Goal: Information Seeking & Learning: Learn about a topic

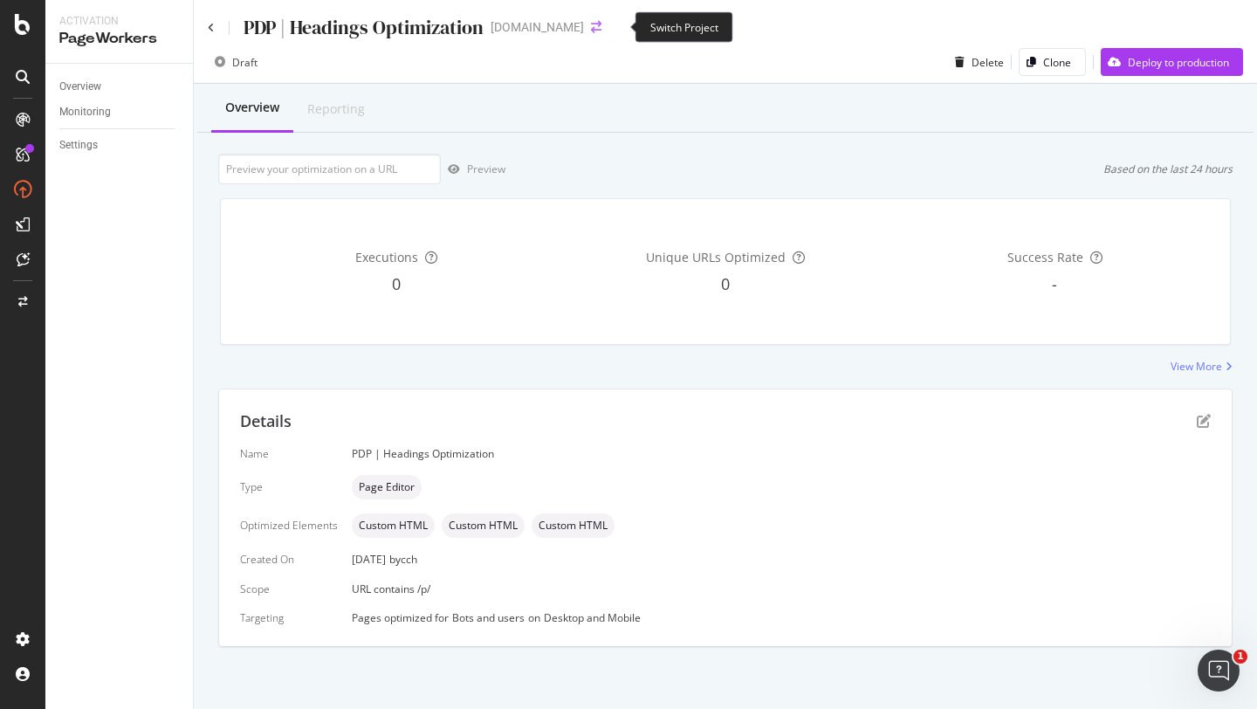
click at [601, 28] on icon "arrow-right-arrow-left" at bounding box center [596, 27] width 10 height 12
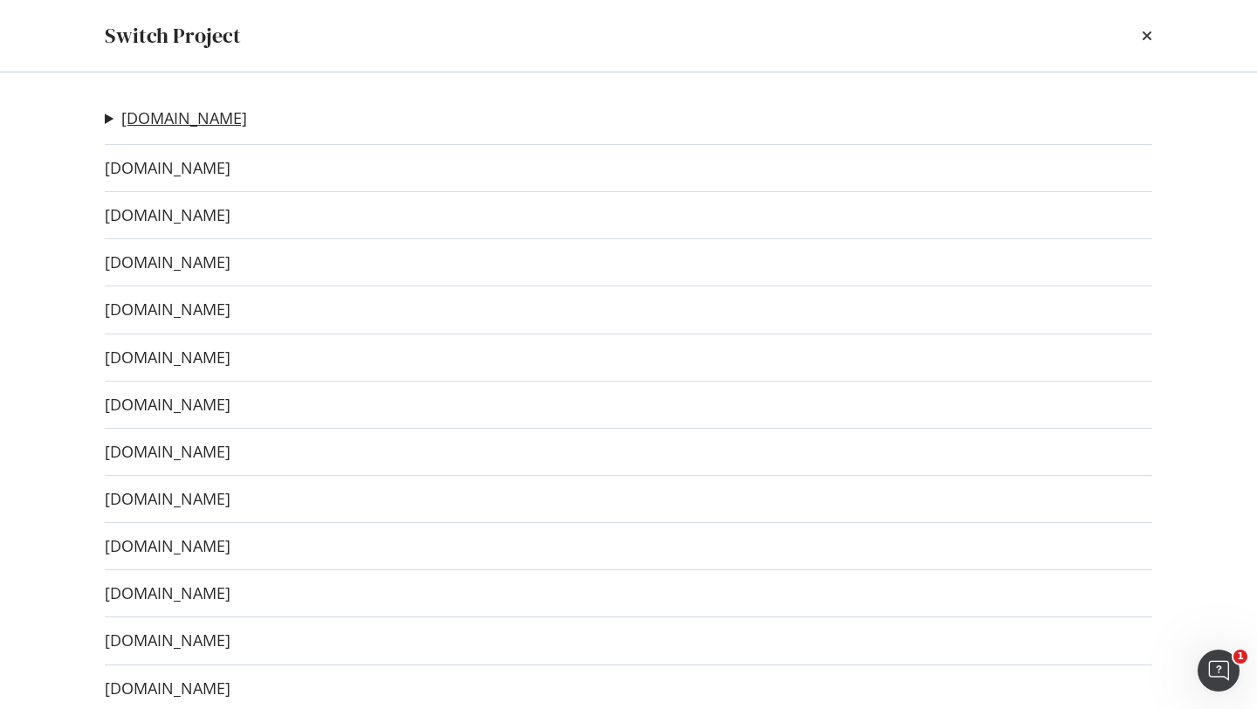
click at [162, 127] on link "[DOMAIN_NAME]" at bounding box center [184, 118] width 126 height 18
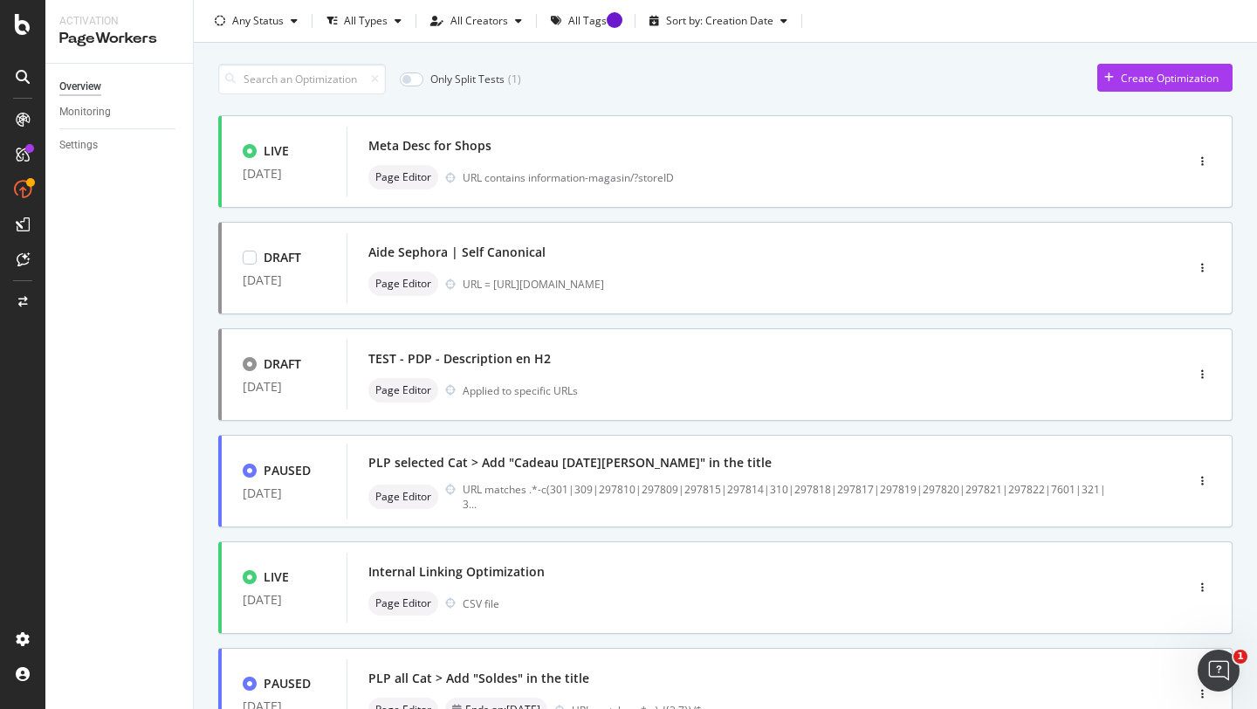
scroll to position [66, 0]
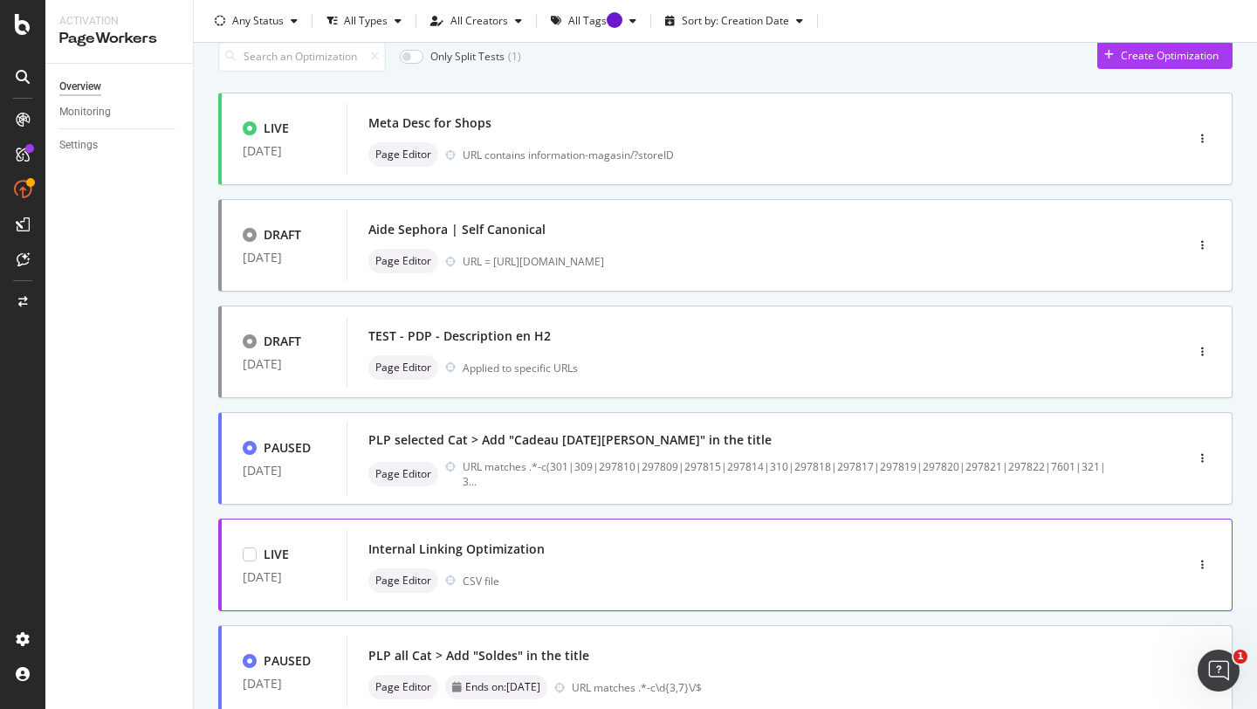
click at [600, 554] on div "Internal Linking Optimization" at bounding box center [739, 549] width 742 height 24
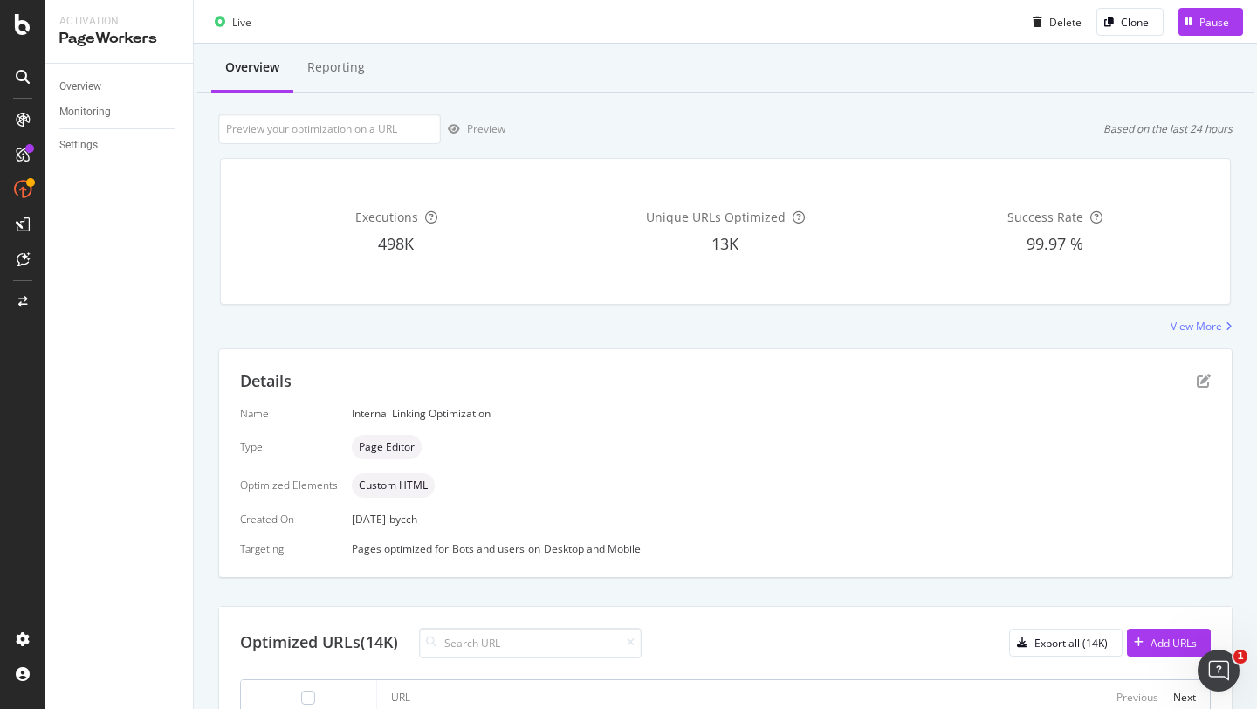
scroll to position [41, 0]
click at [381, 631] on div "Optimized URLs (14K)" at bounding box center [319, 641] width 158 height 23
click at [844, 528] on div "Name Internal Linking Optimization Type Page Editor Optimized Elements Custom H…" at bounding box center [725, 479] width 971 height 149
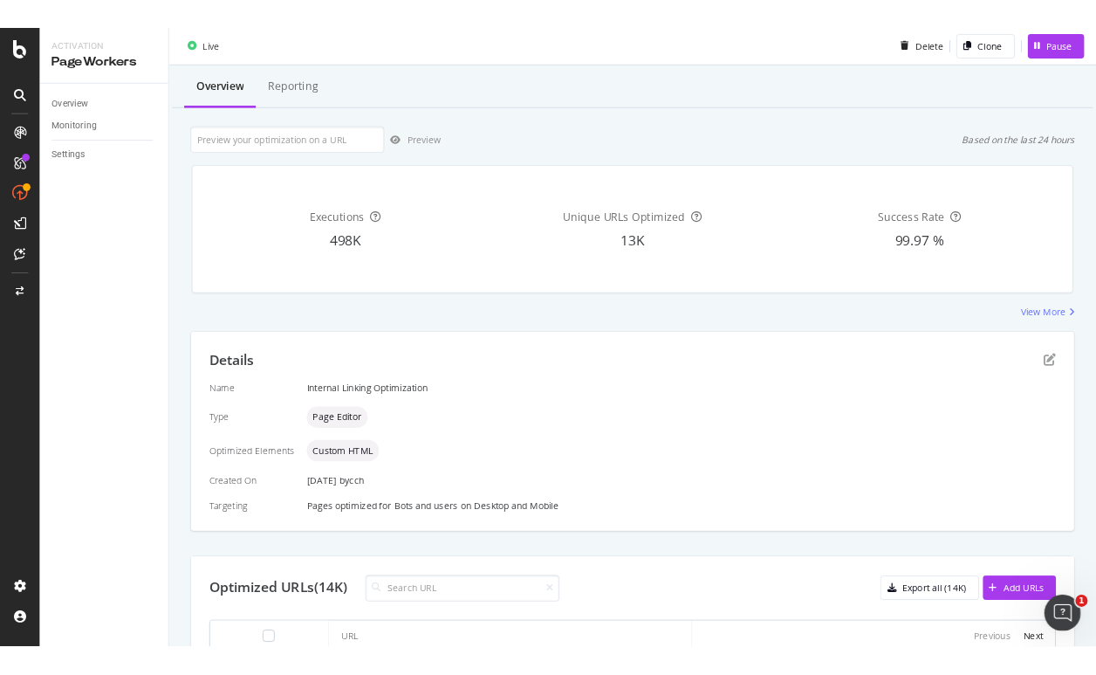
scroll to position [0, 0]
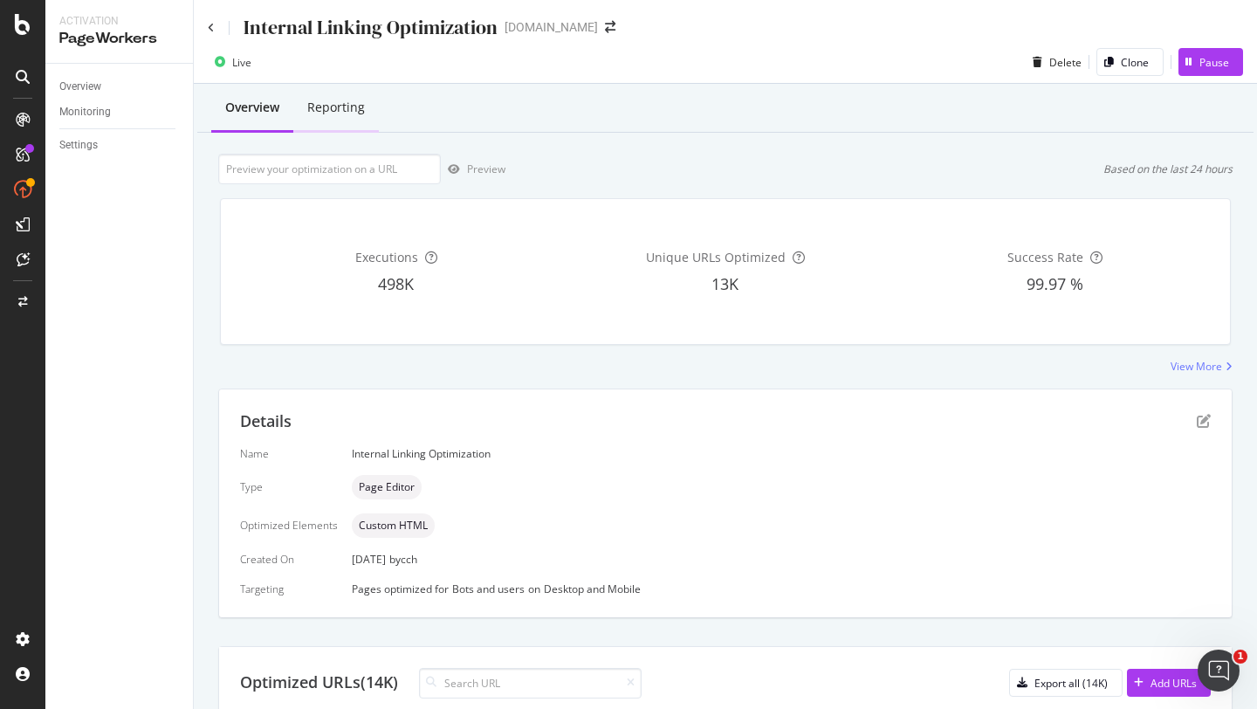
click at [351, 102] on div "Reporting" at bounding box center [336, 107] width 58 height 17
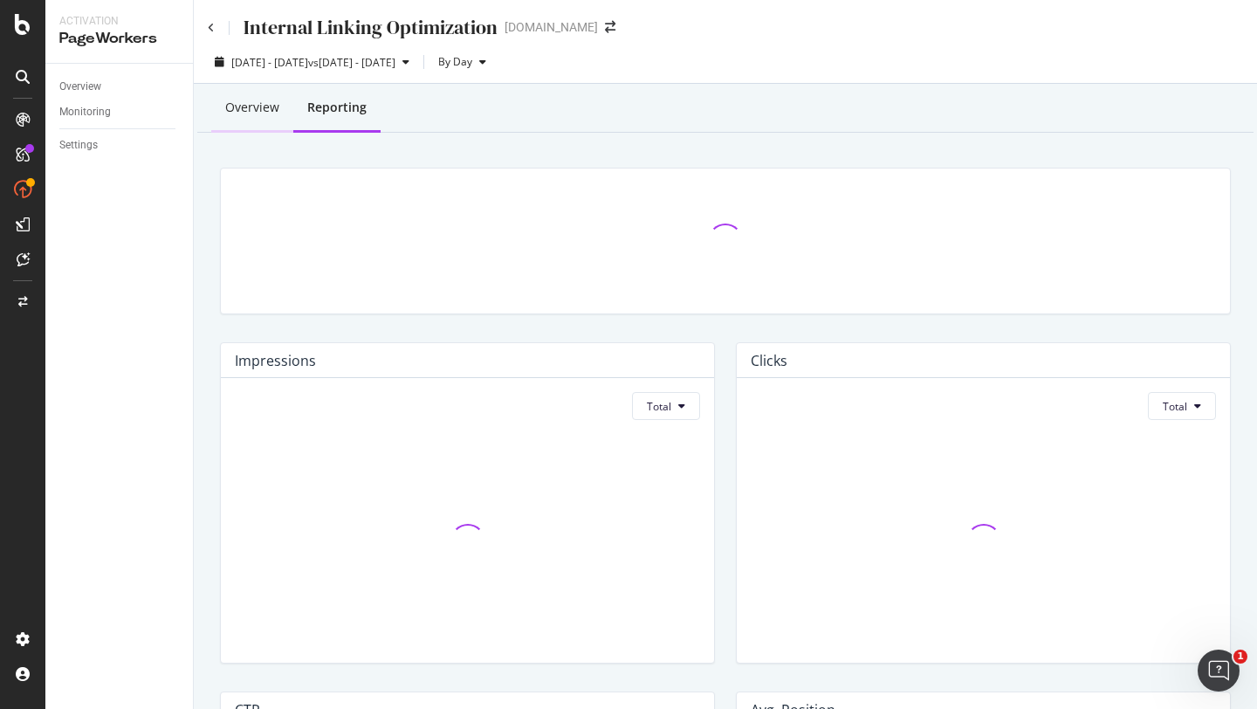
click at [267, 109] on div "Overview" at bounding box center [252, 107] width 54 height 17
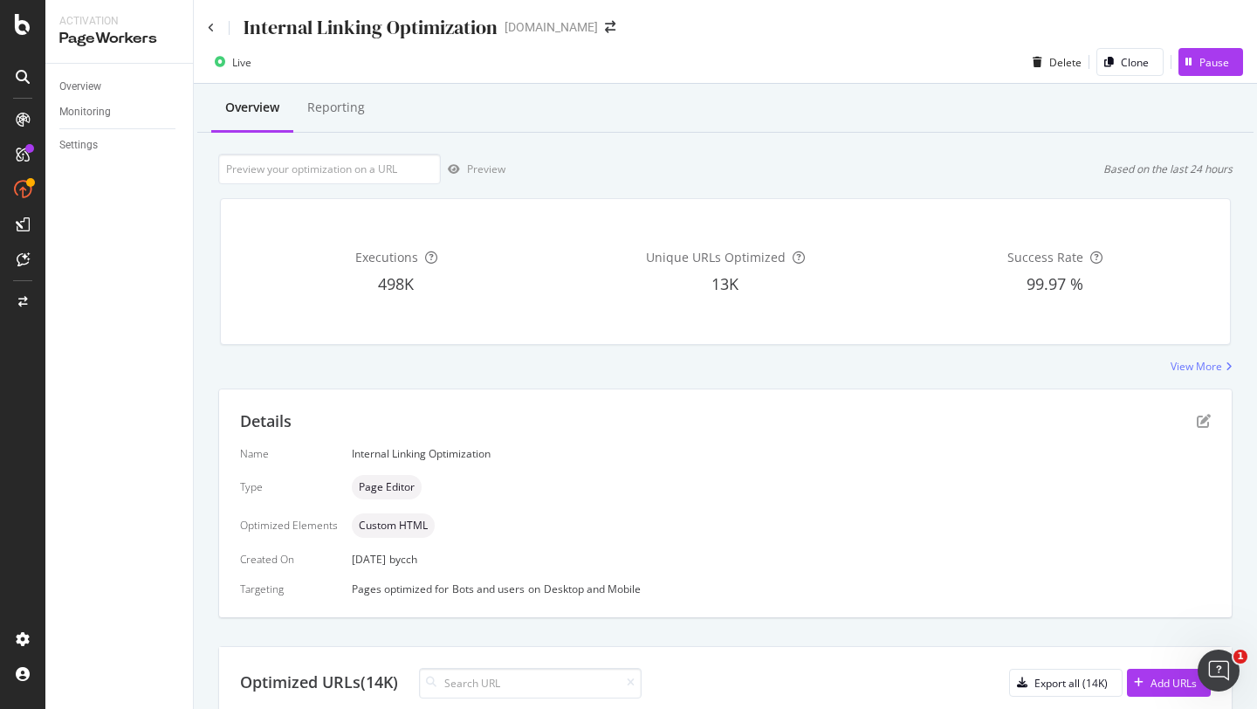
click at [698, 107] on div "Overview Reporting" at bounding box center [725, 109] width 1056 height 47
click at [702, 164] on div "Preview Based on the last 24 hours" at bounding box center [725, 169] width 1014 height 31
click at [751, 100] on div "Overview Reporting" at bounding box center [725, 109] width 1056 height 47
click at [750, 38] on div "Internal Linking Optimization [DOMAIN_NAME]" at bounding box center [725, 20] width 1063 height 41
